Goal: Information Seeking & Learning: Learn about a topic

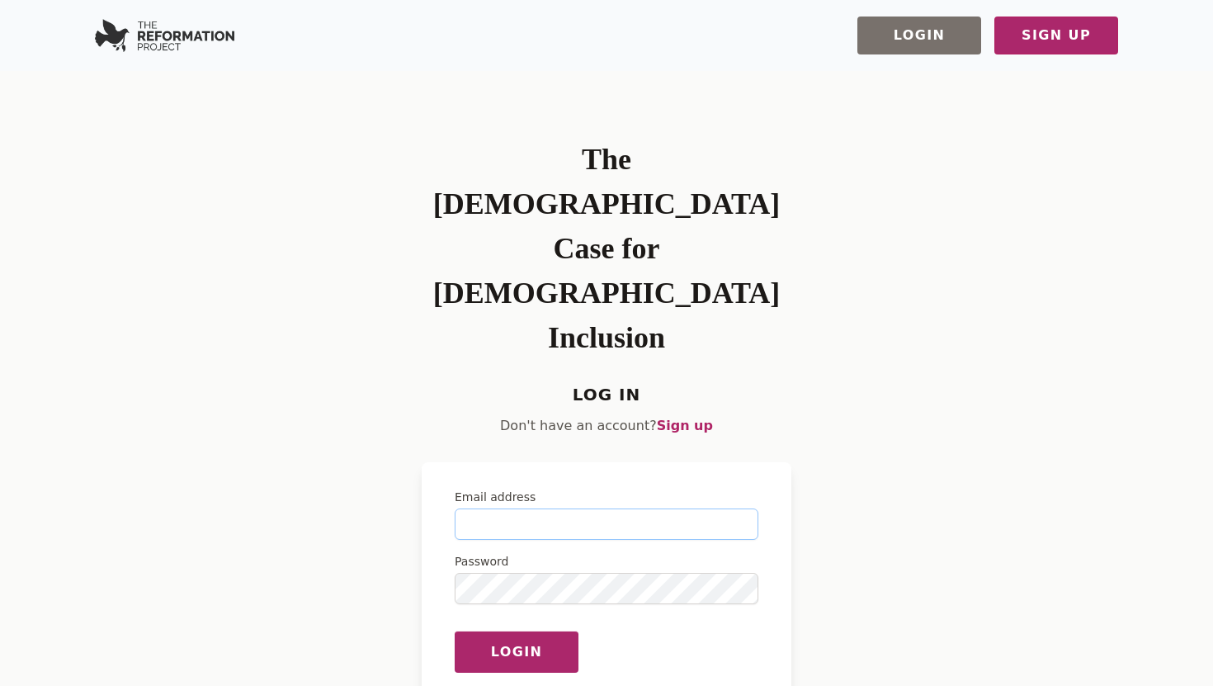
click at [519, 508] on input "Email address" at bounding box center [607, 523] width 304 height 31
type input "**********"
click at [455, 630] on button "Login" at bounding box center [517, 651] width 124 height 42
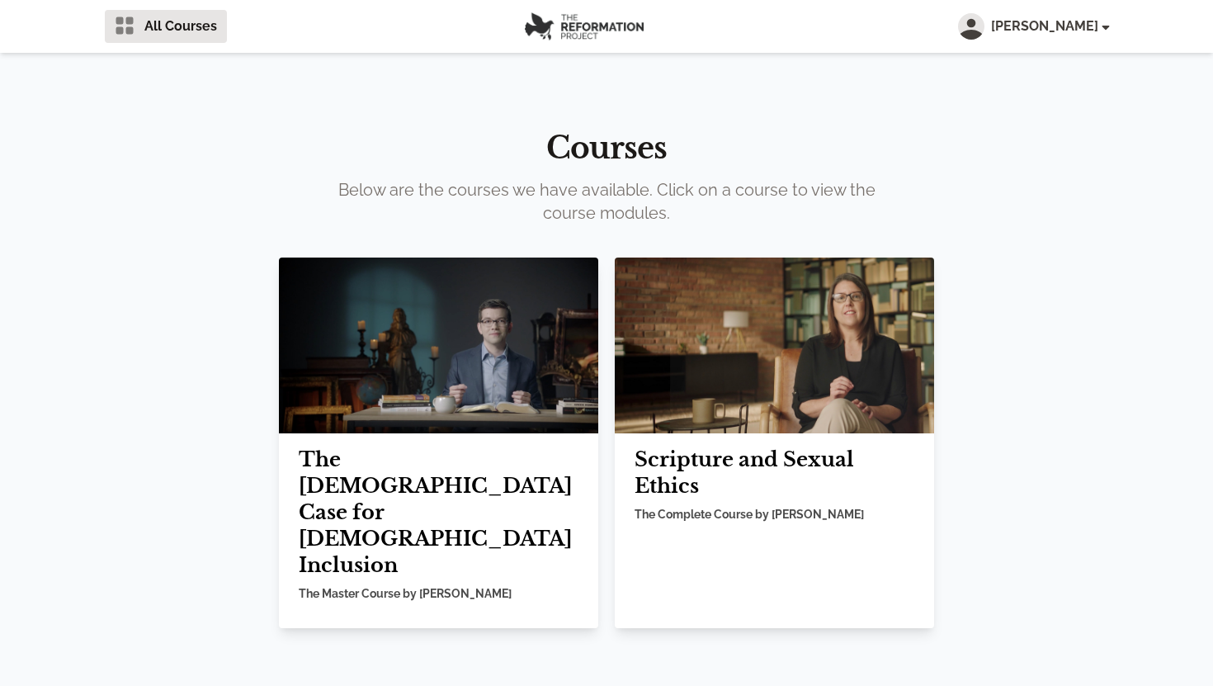
click at [739, 401] on img at bounding box center [774, 345] width 319 height 176
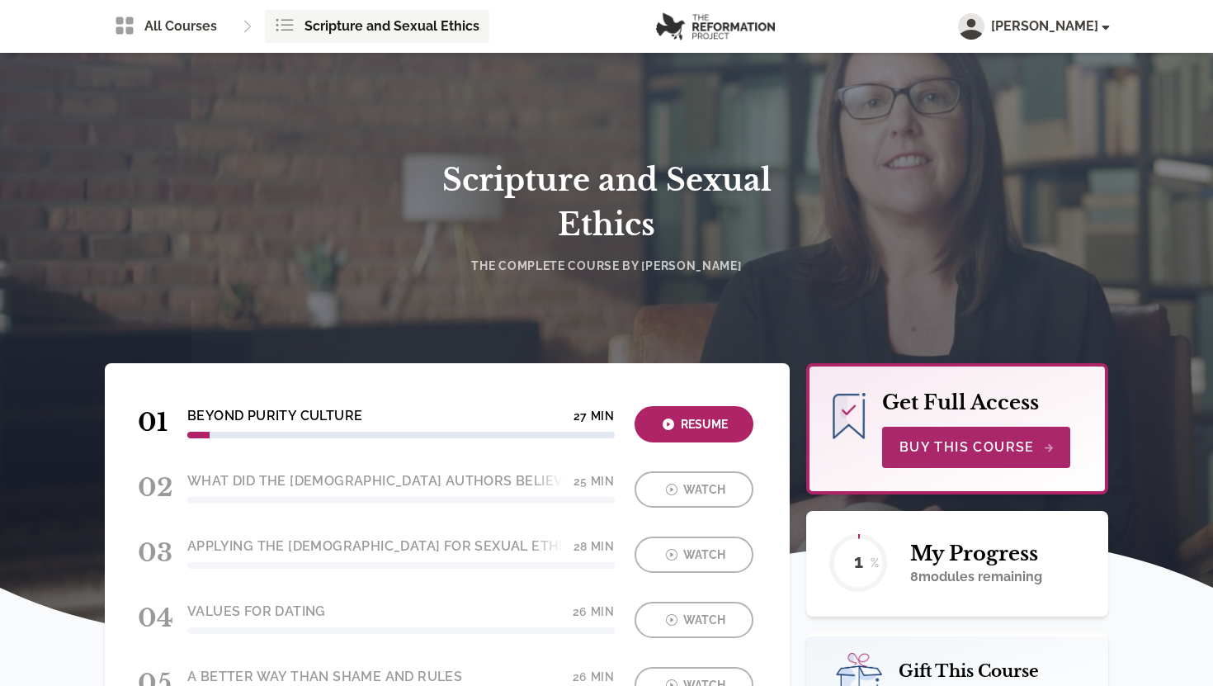
scroll to position [258, 0]
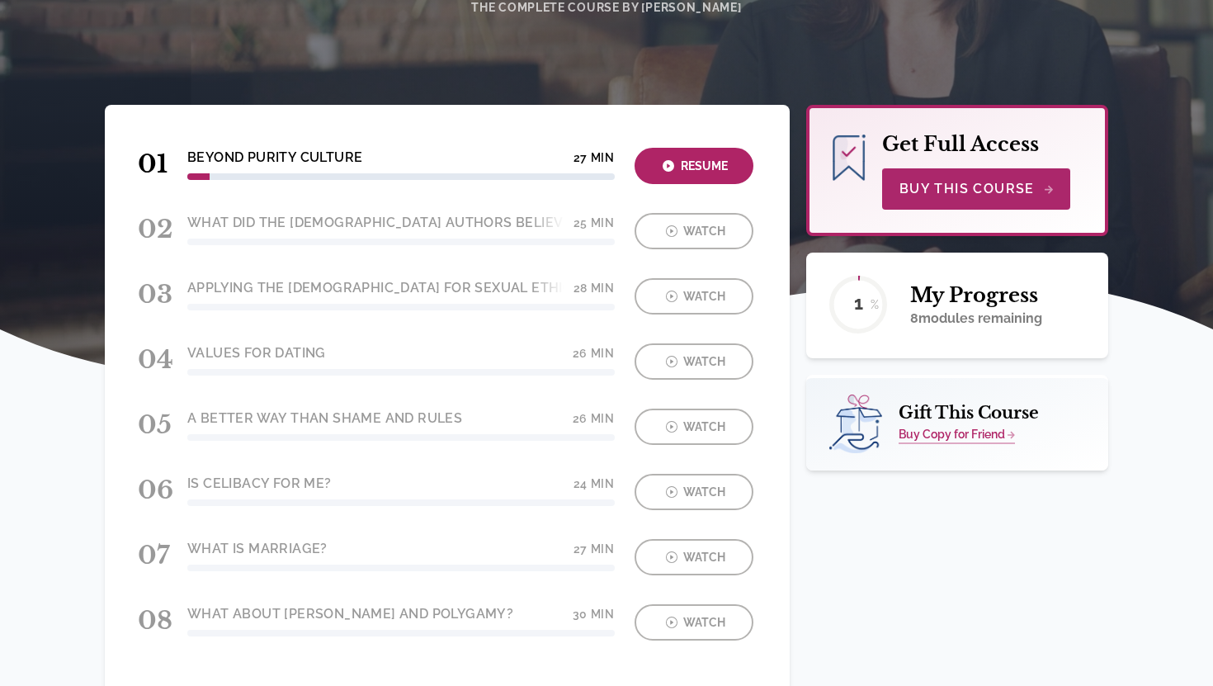
click at [664, 253] on div at bounding box center [447, 235] width 619 height 65
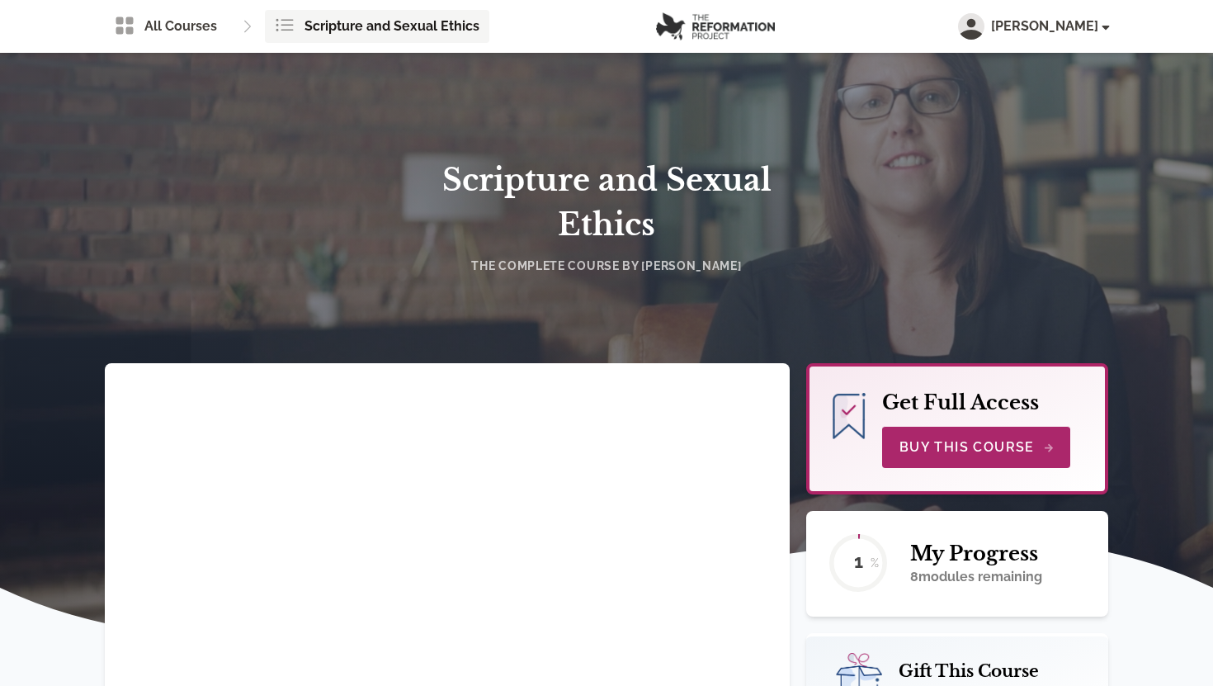
scroll to position [149, 0]
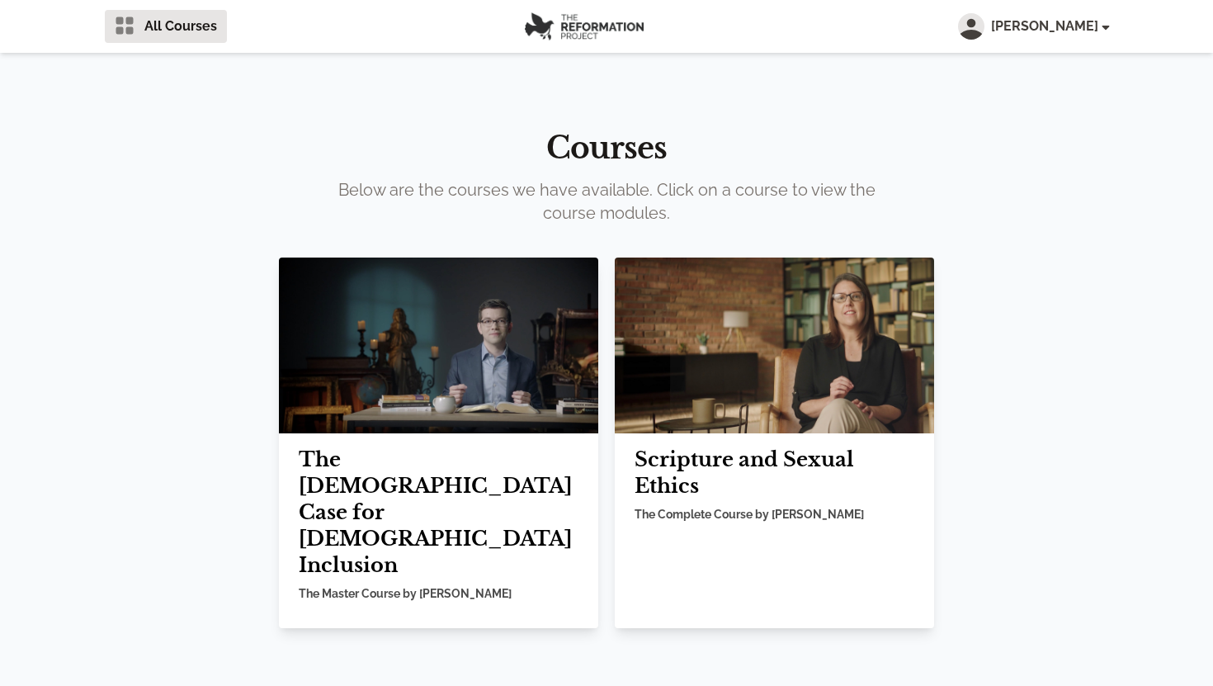
click at [403, 342] on img at bounding box center [438, 345] width 319 height 176
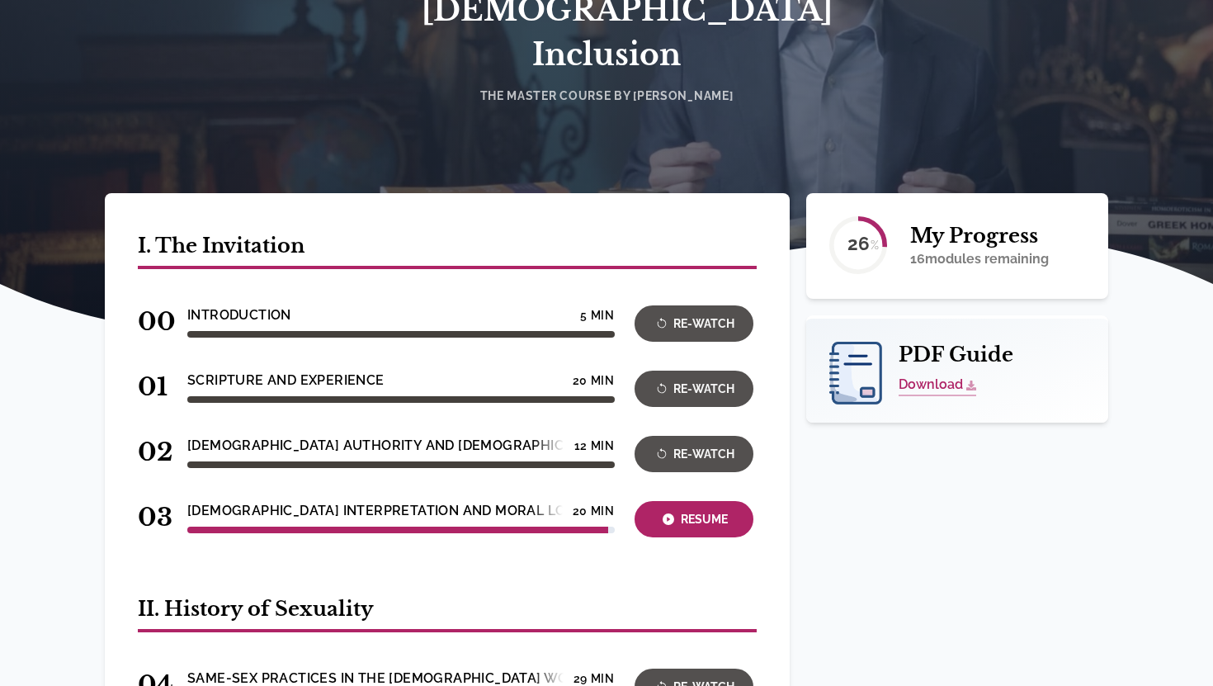
scroll to position [323, 0]
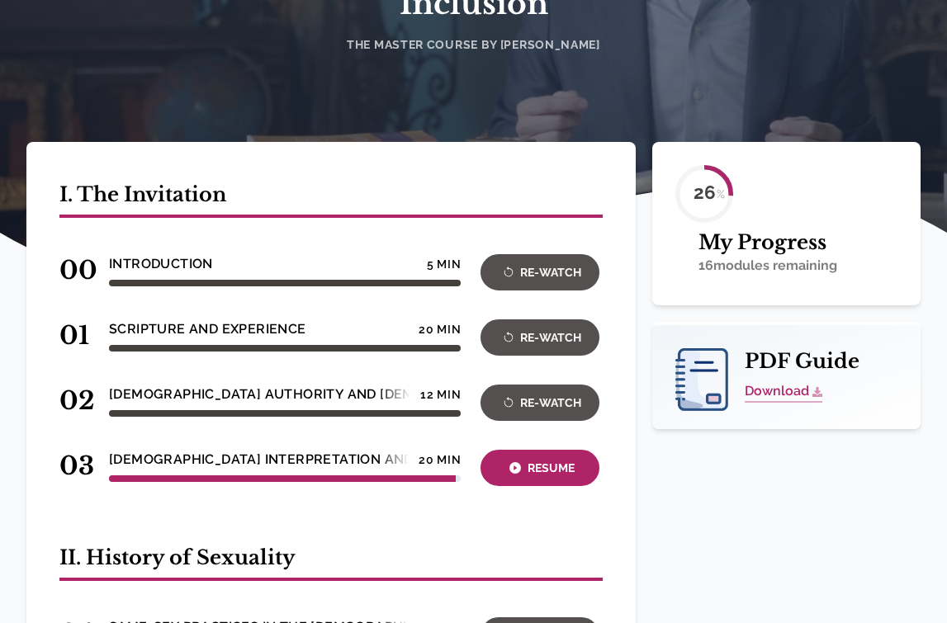
scroll to position [356, 0]
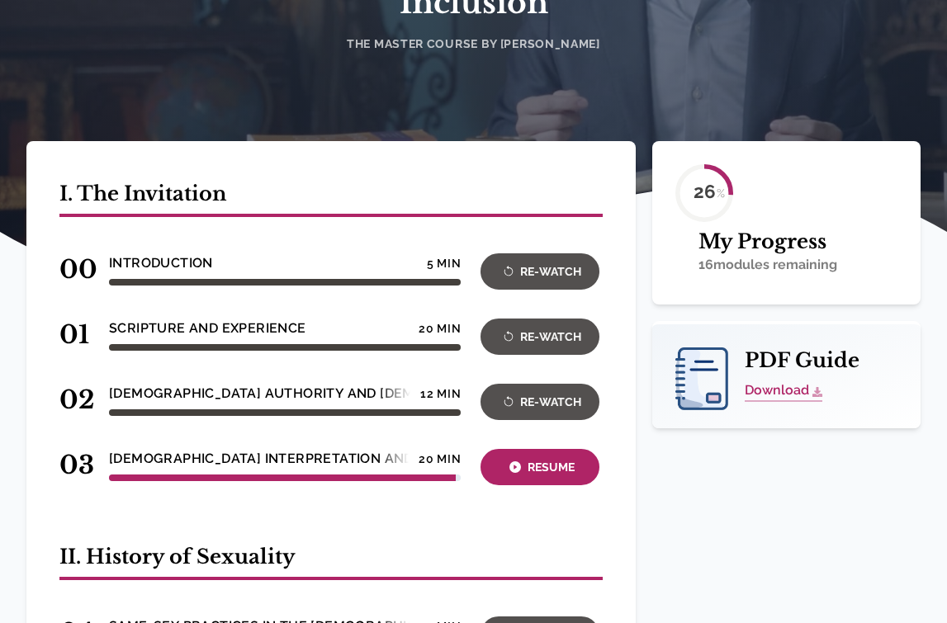
click at [770, 380] on link "Download" at bounding box center [783, 390] width 78 height 21
